Goal: Information Seeking & Learning: Learn about a topic

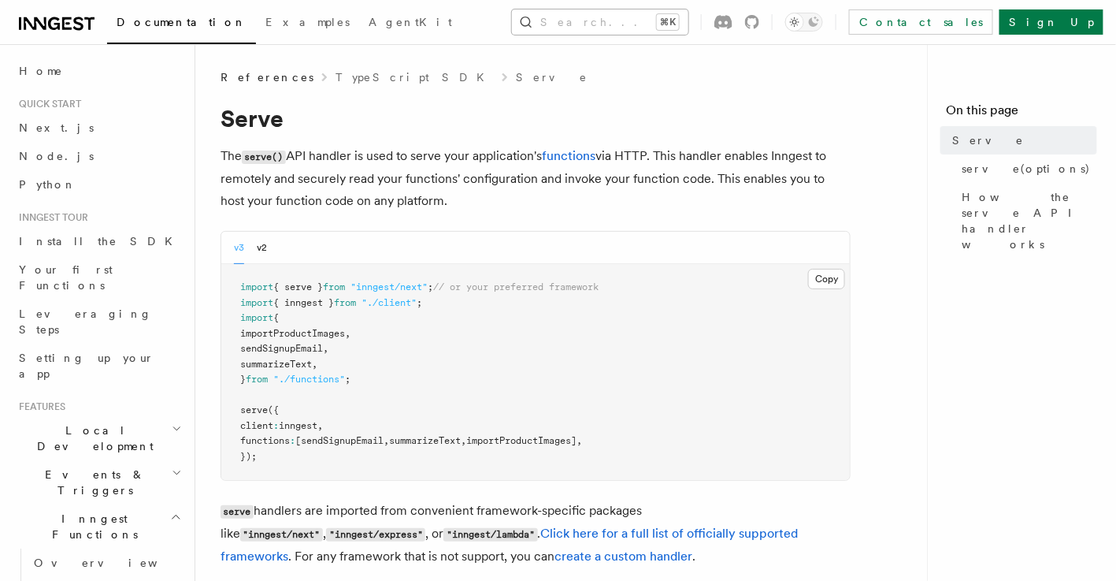
click at [552, 14] on button "Search... ⌘K" at bounding box center [600, 21] width 176 height 25
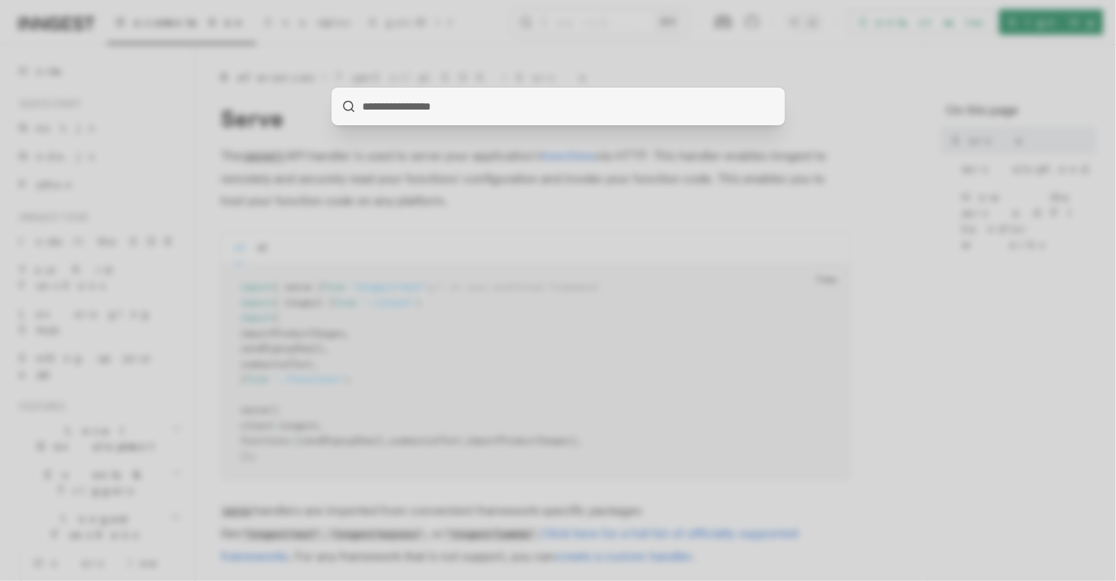
type input "**********"
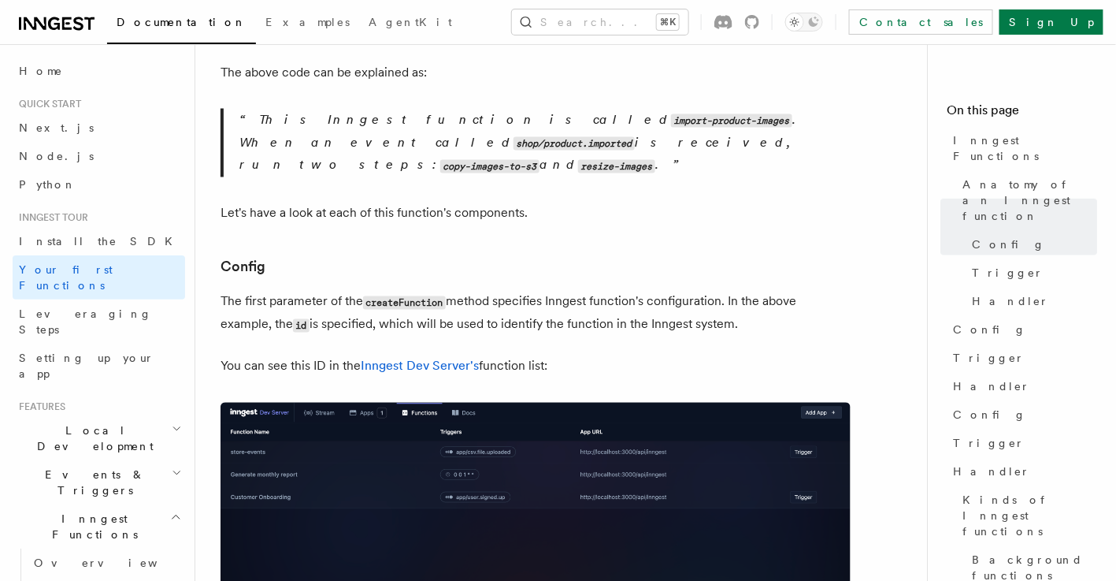
scroll to position [762, 0]
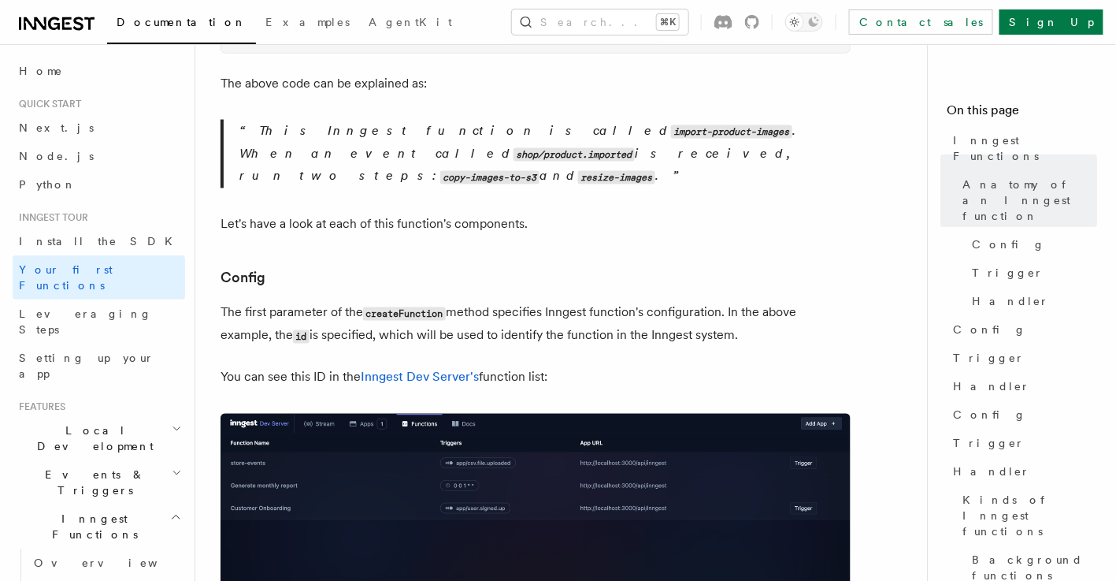
click at [639, 302] on p "The first parameter of the createFunction method specifies Inngest function's c…" at bounding box center [536, 325] width 630 height 46
click at [449, 213] on p "Let's have a look at each of this function's components." at bounding box center [536, 224] width 630 height 22
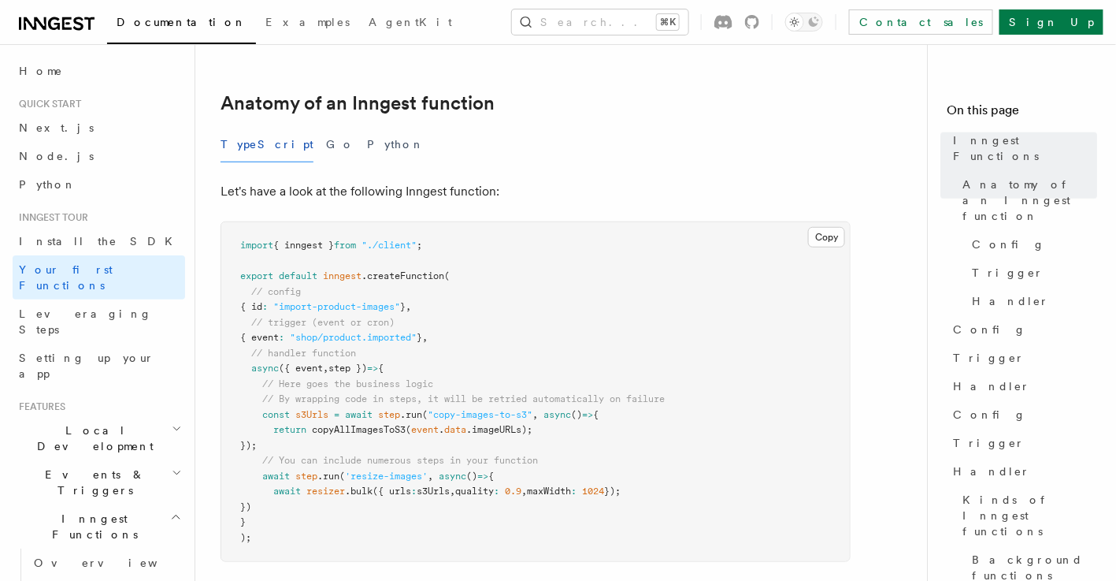
scroll to position [253, 0]
click at [326, 128] on button "Go" at bounding box center [340, 145] width 28 height 35
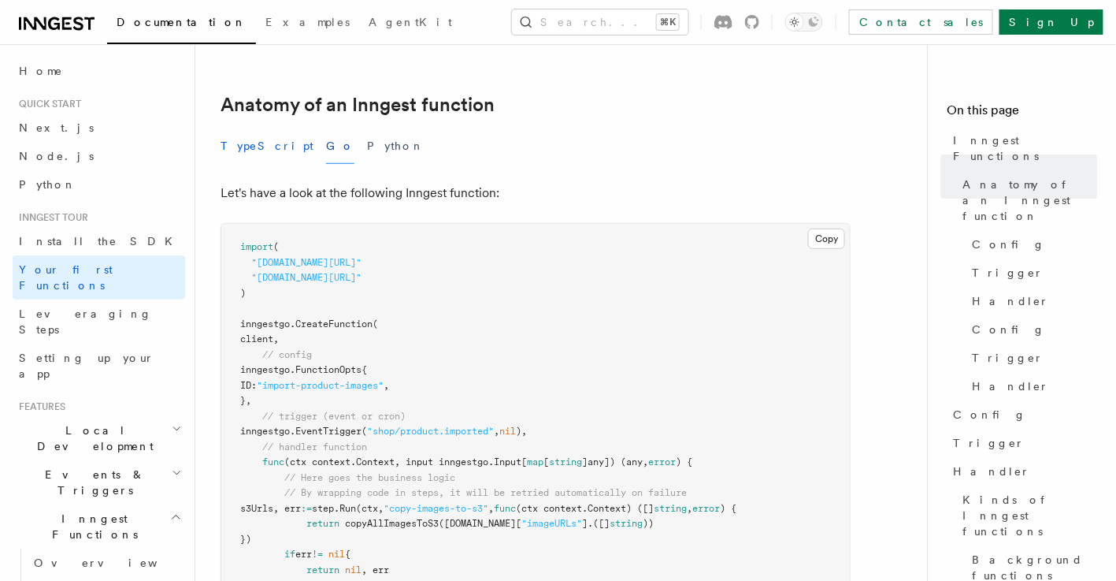
click at [253, 128] on button "TypeScript" at bounding box center [267, 145] width 93 height 35
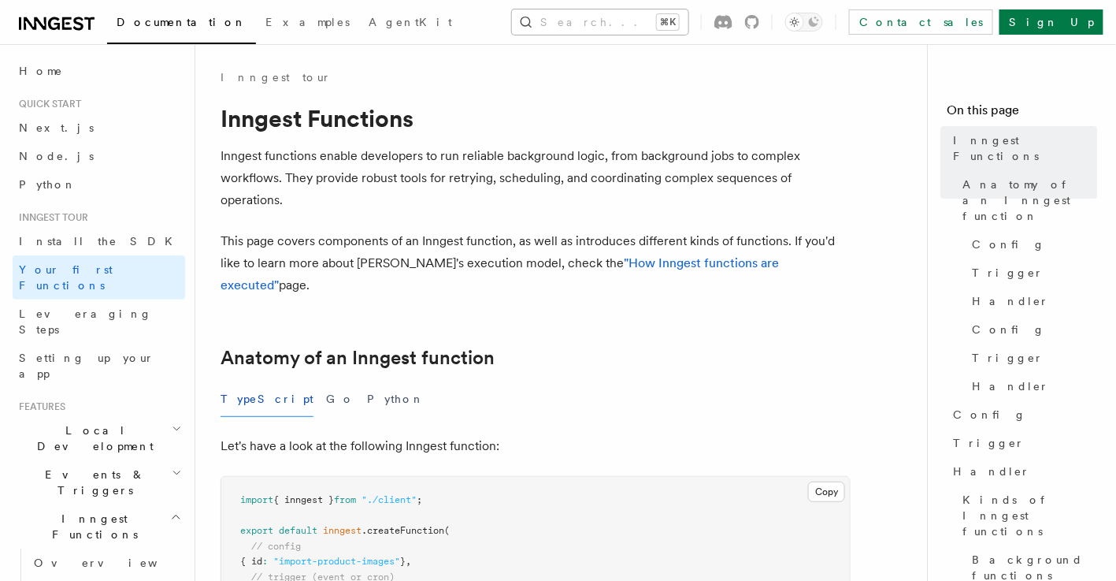
click at [590, 24] on button "Search... ⌘K" at bounding box center [600, 21] width 176 height 25
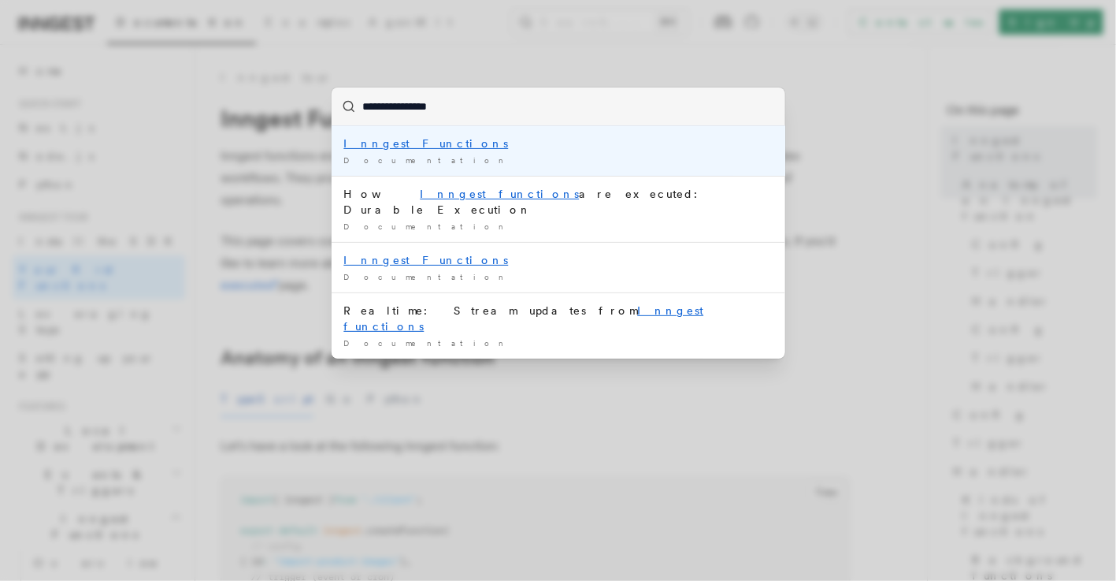
type input "**********"
click at [647, 62] on div "**********" at bounding box center [558, 290] width 1116 height 581
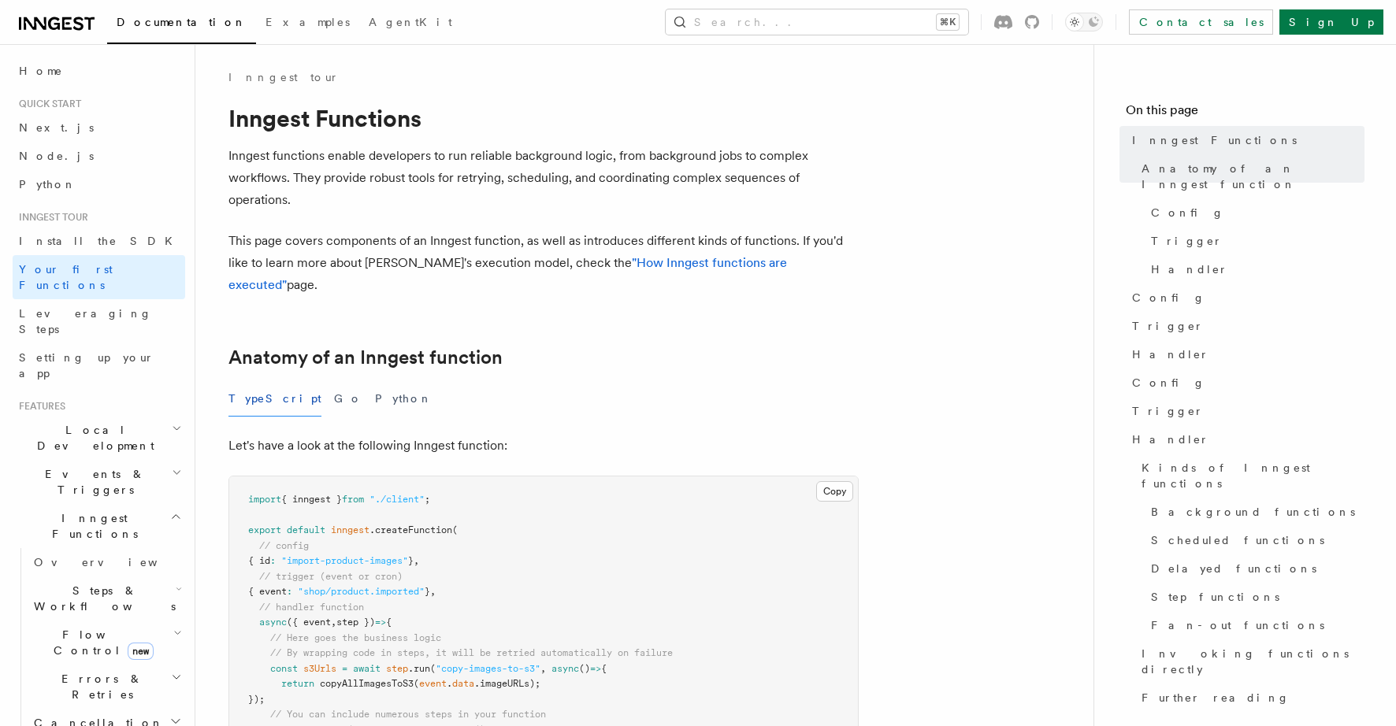
scroll to position [1, 0]
click at [404, 271] on p "This page covers components of an Inngest function, as well as introduces diffe…" at bounding box center [543, 262] width 630 height 66
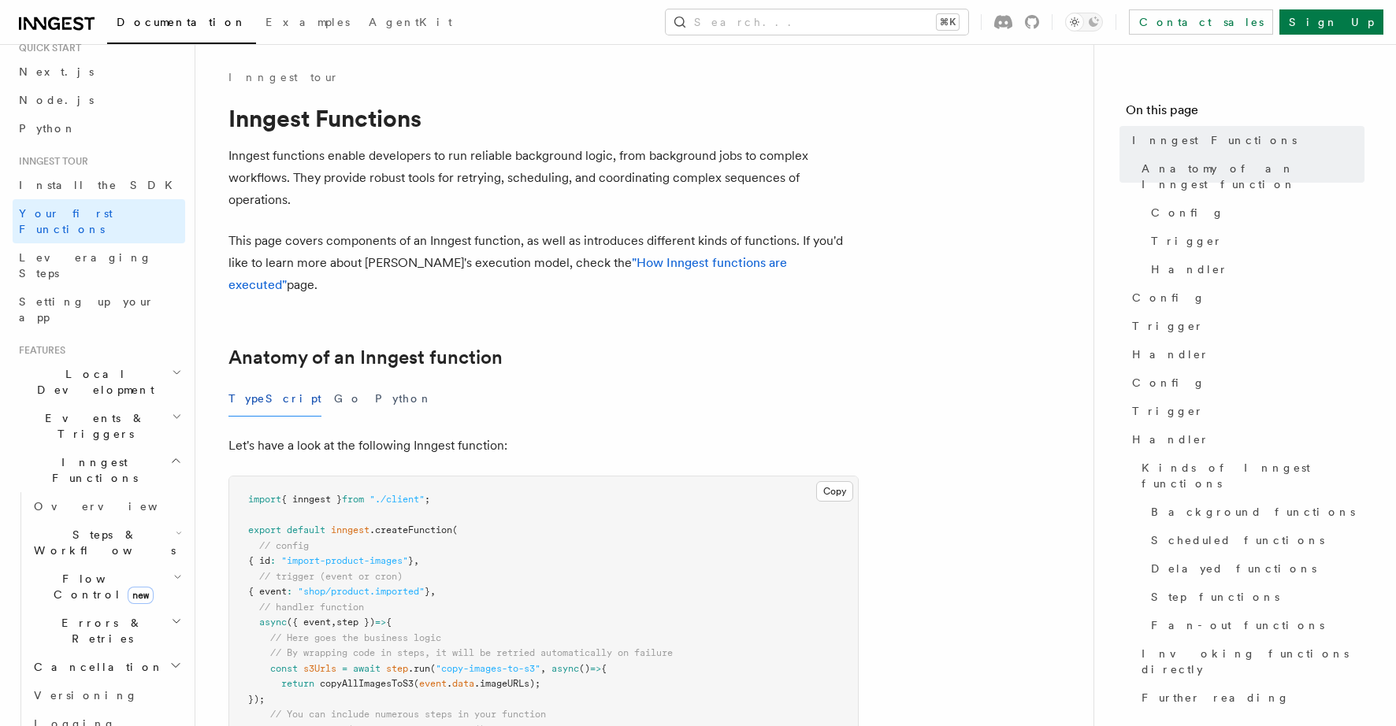
scroll to position [59, 0]
click at [48, 495] on span "Overview" at bounding box center [115, 503] width 162 height 16
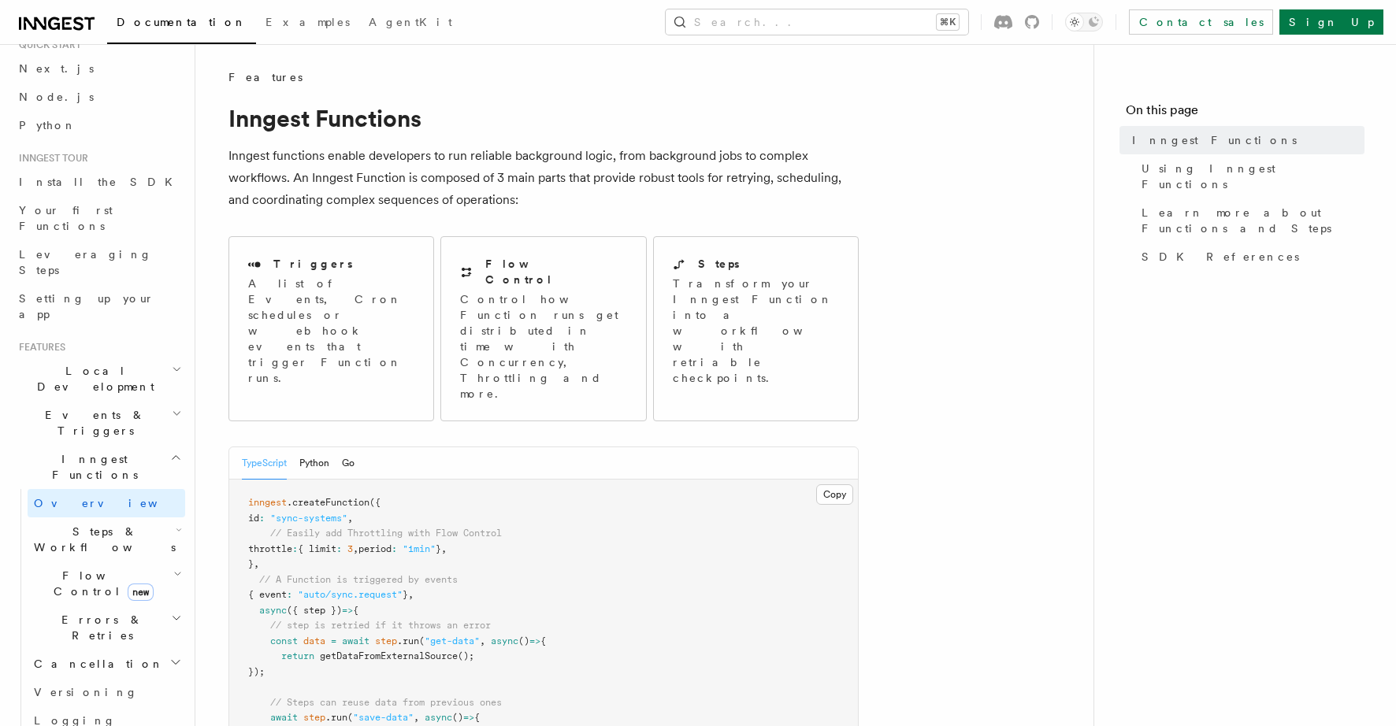
click at [58, 524] on span "Steps & Workflows" at bounding box center [102, 540] width 148 height 32
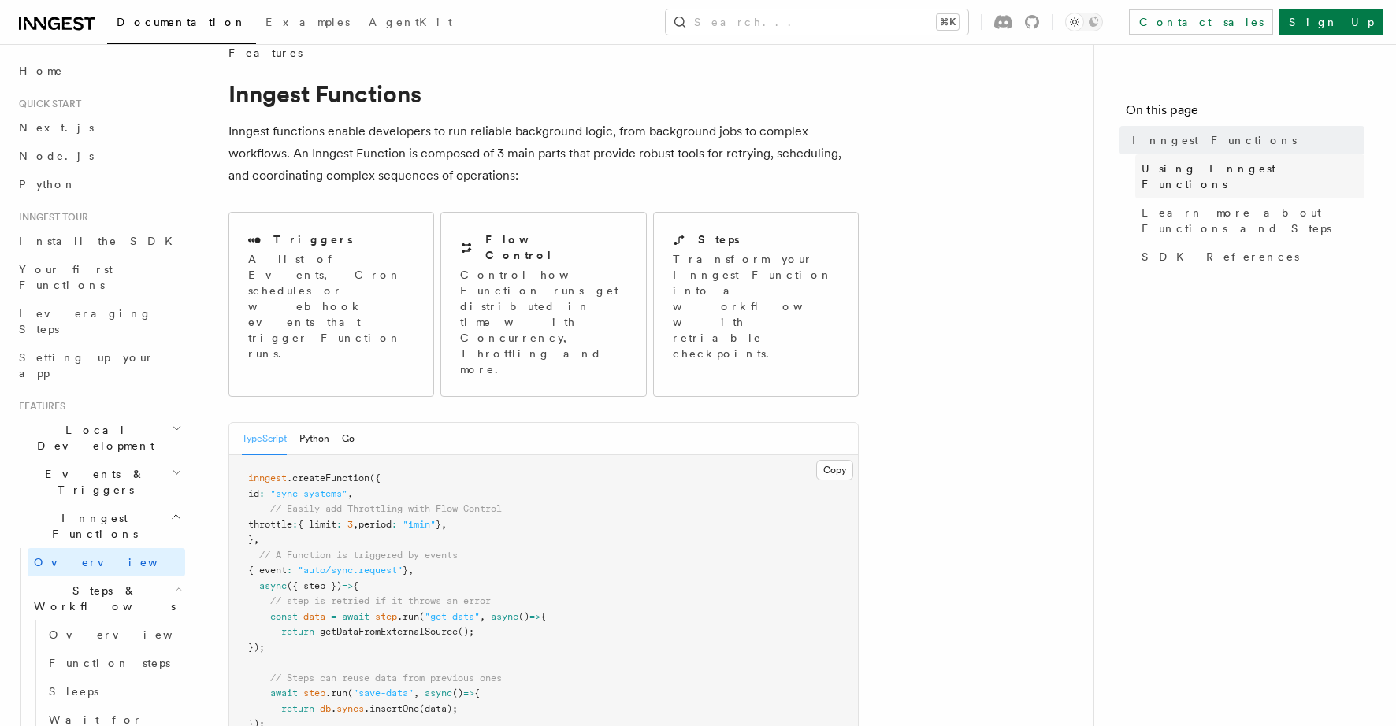
click at [1178, 173] on span "Using Inngest Functions" at bounding box center [1252, 177] width 223 height 32
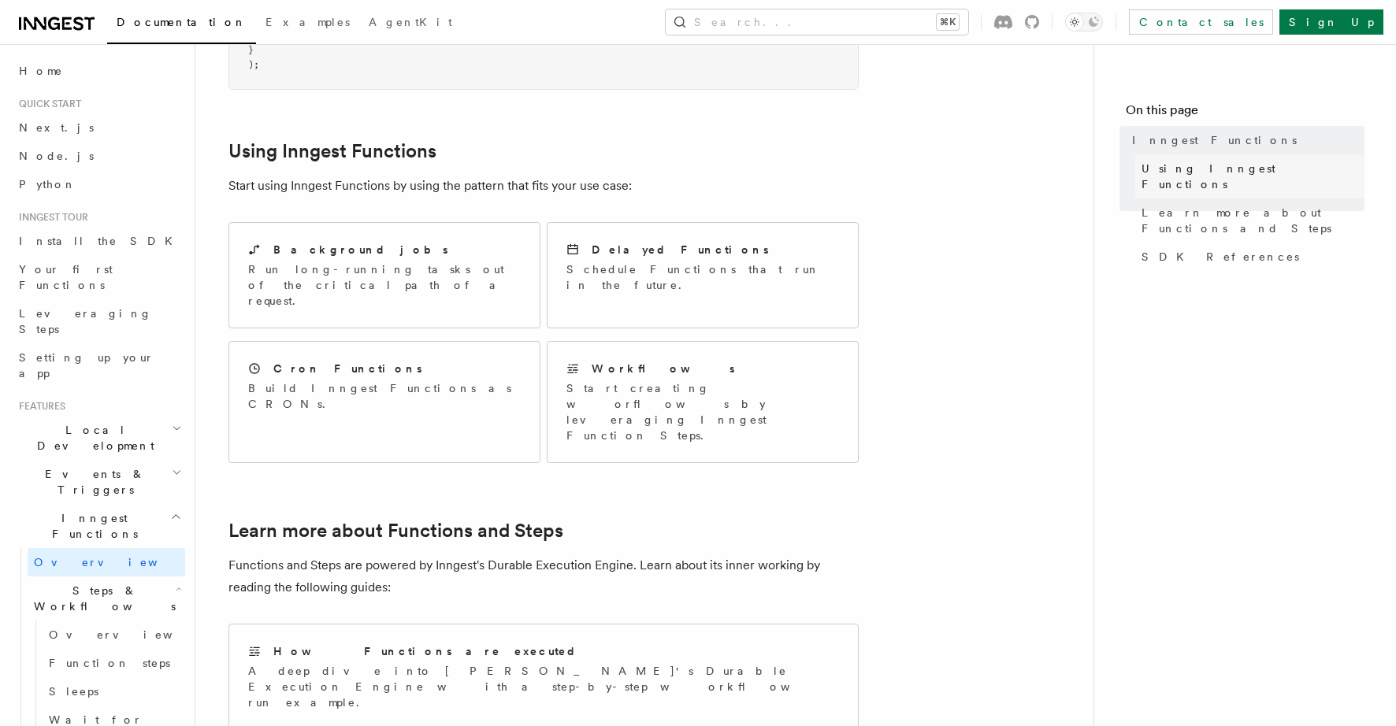
scroll to position [715, 0]
click at [395, 380] on p "Build Inngest Functions as CRONs." at bounding box center [384, 396] width 273 height 32
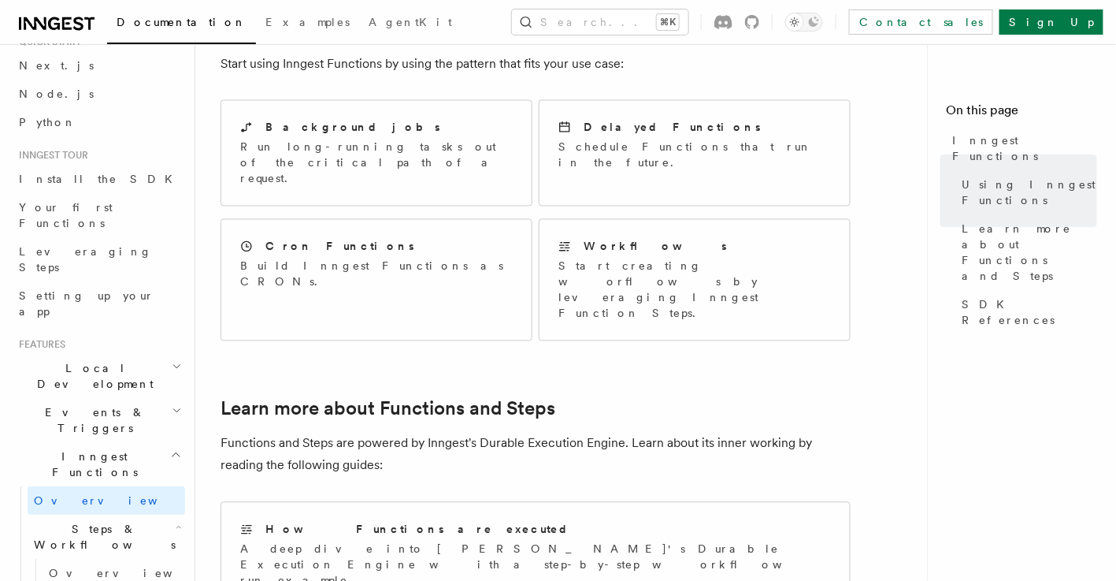
scroll to position [64, 0]
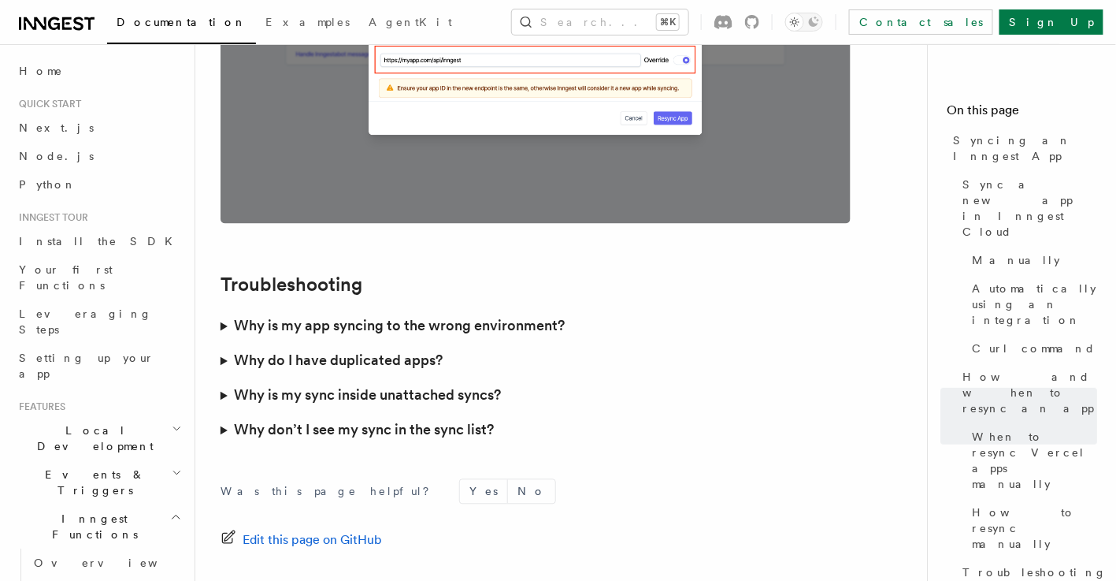
scroll to position [4514, 0]
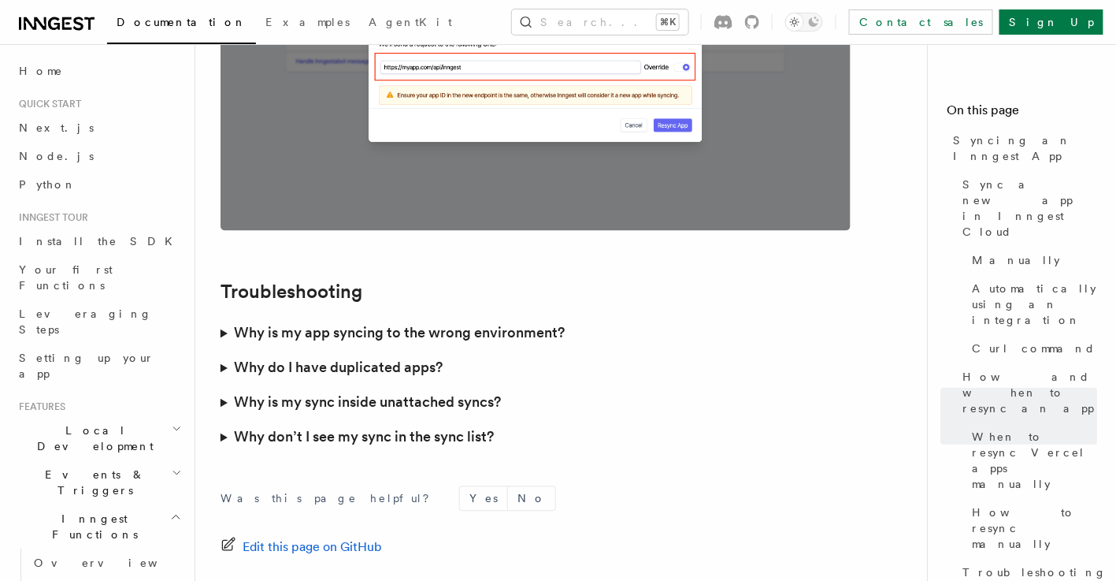
drag, startPoint x: 451, startPoint y: 370, endPoint x: 406, endPoint y: 379, distance: 45.7
click at [442, 391] on h3 "Why is my sync inside unattached syncs?" at bounding box center [367, 402] width 267 height 22
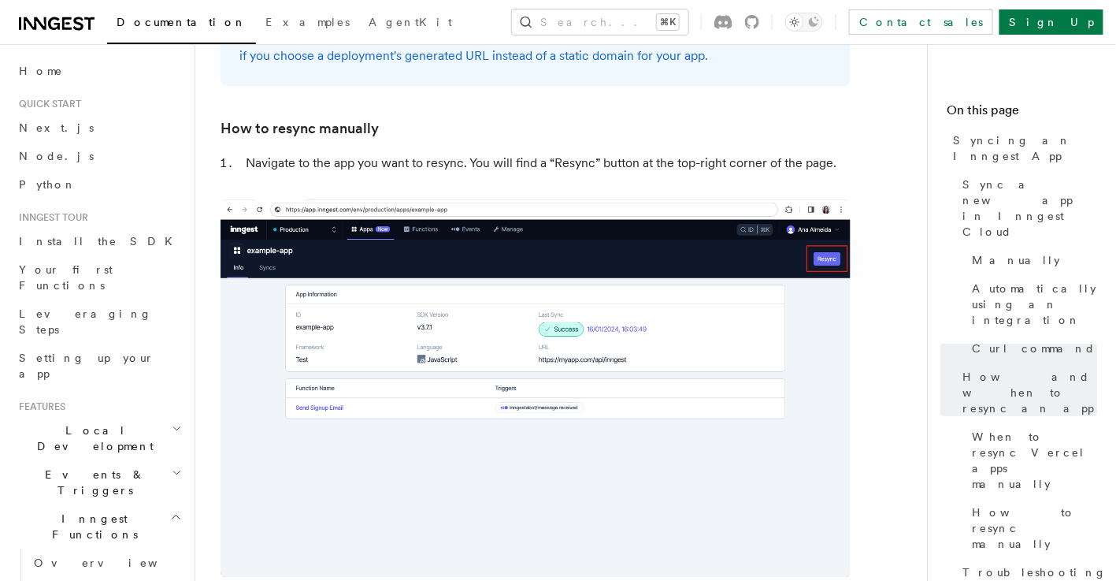
scroll to position [3248, 0]
